Goal: Task Accomplishment & Management: Manage account settings

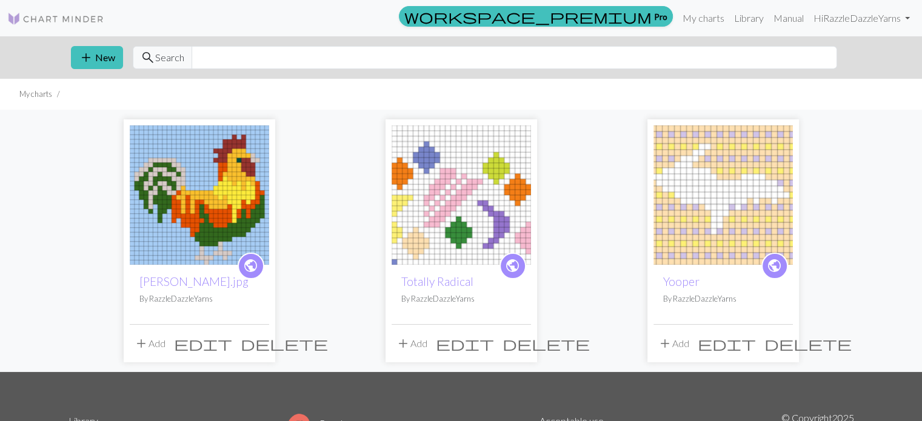
click at [521, 344] on span "delete" at bounding box center [546, 343] width 87 height 17
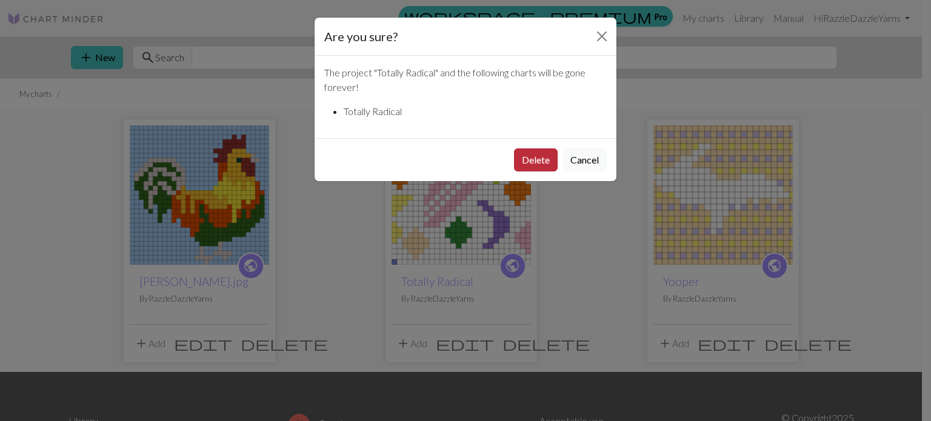
click at [533, 150] on button "Delete" at bounding box center [536, 160] width 44 height 23
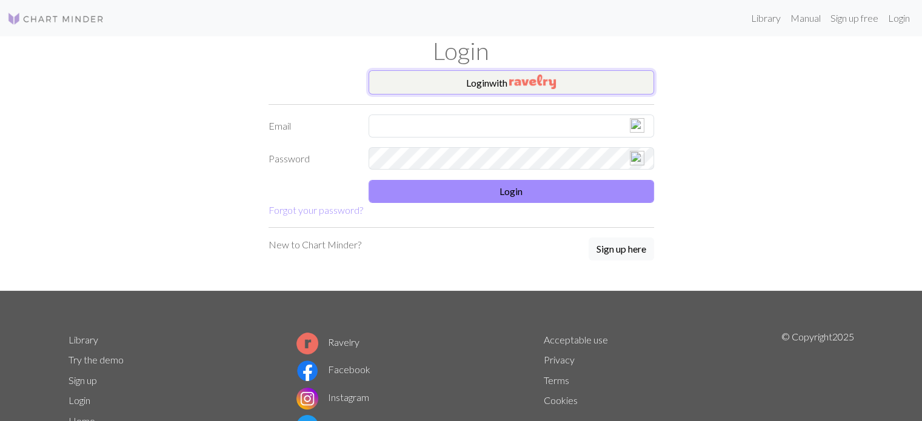
click at [472, 91] on button "Login with" at bounding box center [512, 82] width 286 height 24
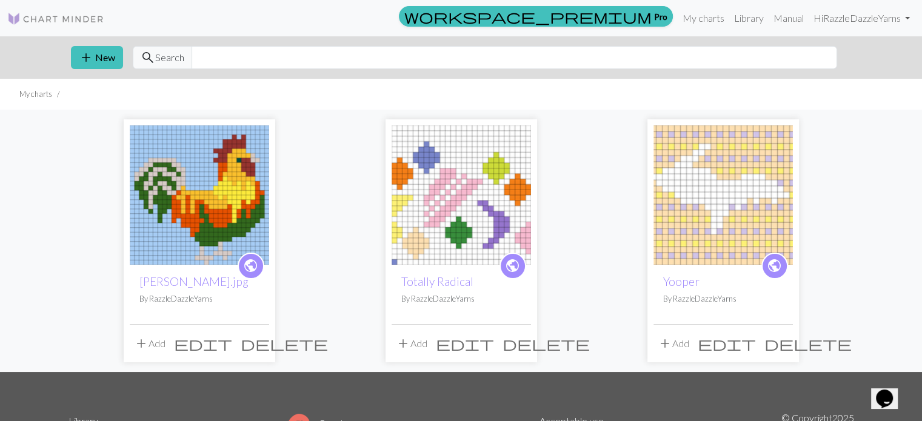
click at [520, 344] on span "delete" at bounding box center [546, 343] width 87 height 17
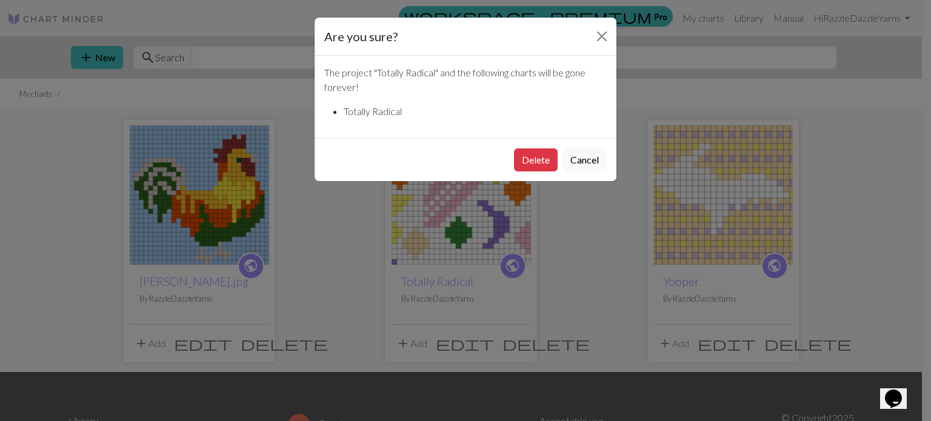
click at [543, 173] on div "Delete Cancel" at bounding box center [466, 159] width 302 height 43
click at [543, 157] on button "Delete" at bounding box center [536, 160] width 44 height 23
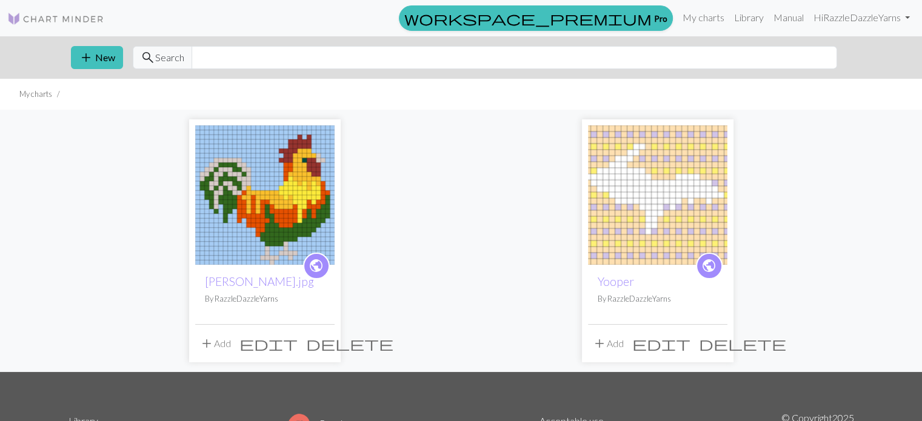
click at [420, 190] on div "public [PERSON_NAME] chart.jpg By RazzleDazzleYarns add Add edit delete public …" at bounding box center [461, 241] width 800 height 263
